Goal: Task Accomplishment & Management: Manage account settings

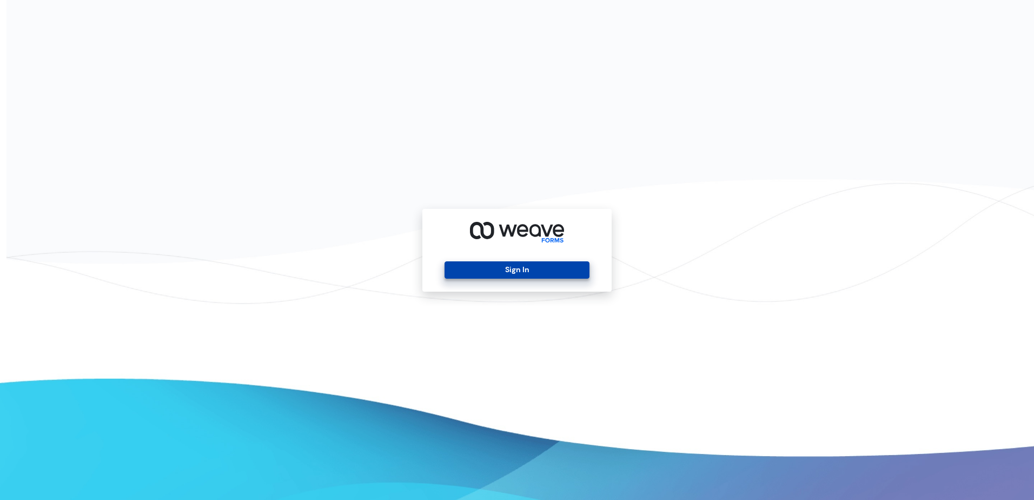
click at [512, 275] on button "Sign In" at bounding box center [517, 269] width 144 height 17
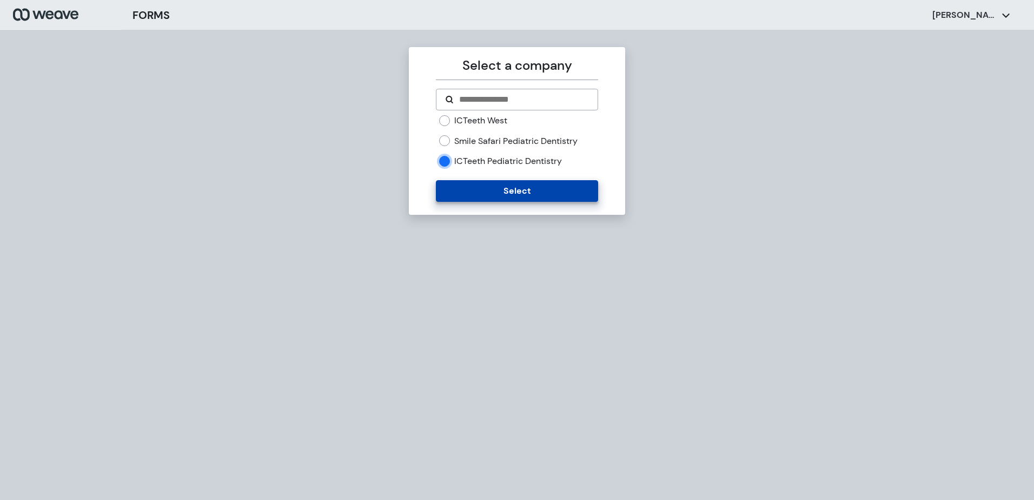
click at [472, 200] on button "Select" at bounding box center [517, 191] width 162 height 22
